Goal: Task Accomplishment & Management: Complete application form

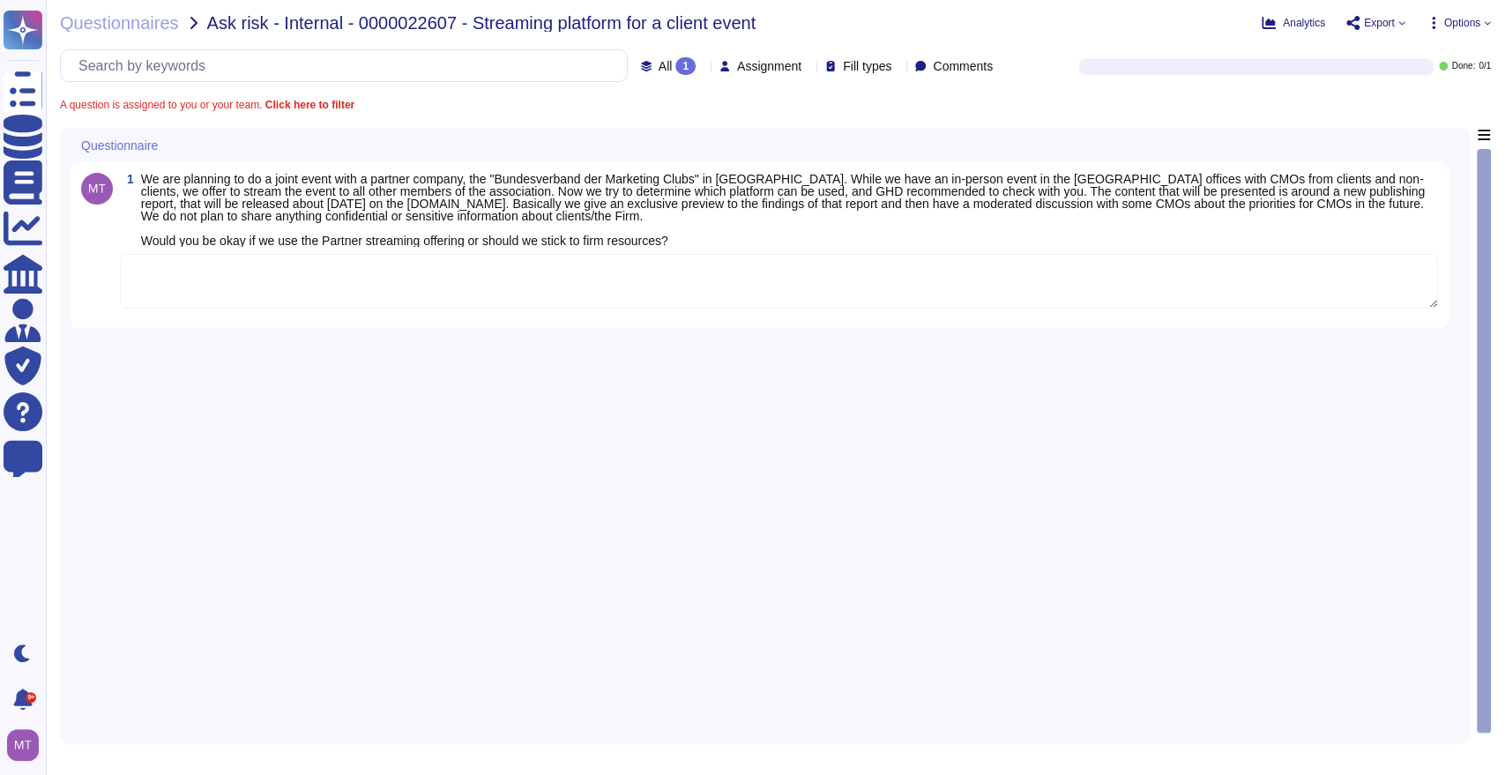
click at [430, 280] on textarea at bounding box center [779, 281] width 1318 height 55
